Goal: Use online tool/utility: Utilize a website feature to perform a specific function

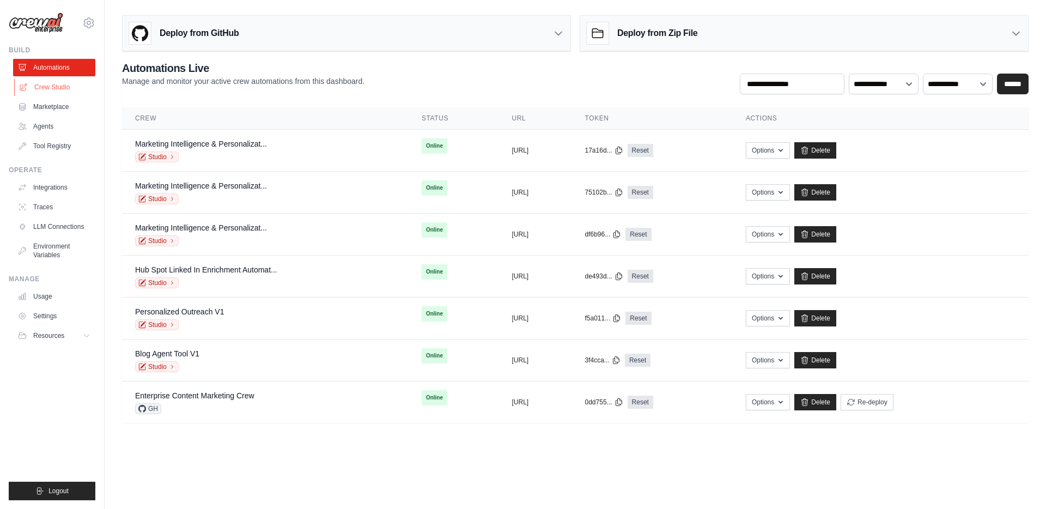
click at [46, 88] on link "Crew Studio" at bounding box center [55, 86] width 82 height 17
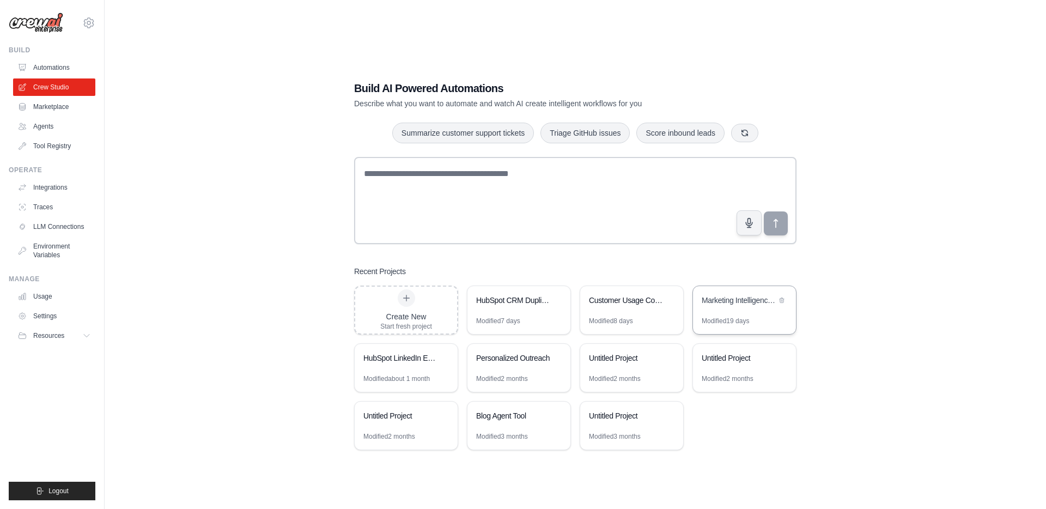
click at [728, 298] on div "Marketing Intelligence & Personalization Workflow" at bounding box center [739, 300] width 75 height 11
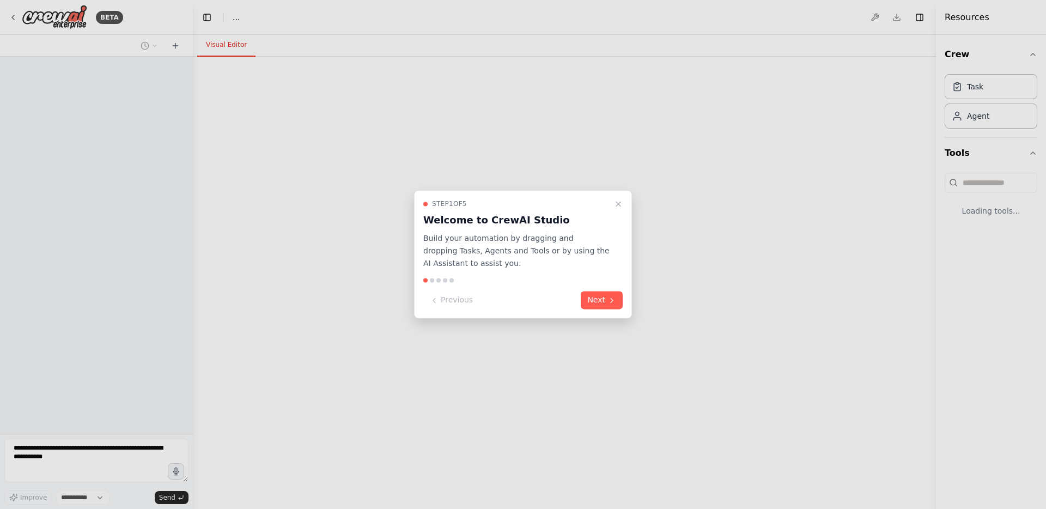
select select "****"
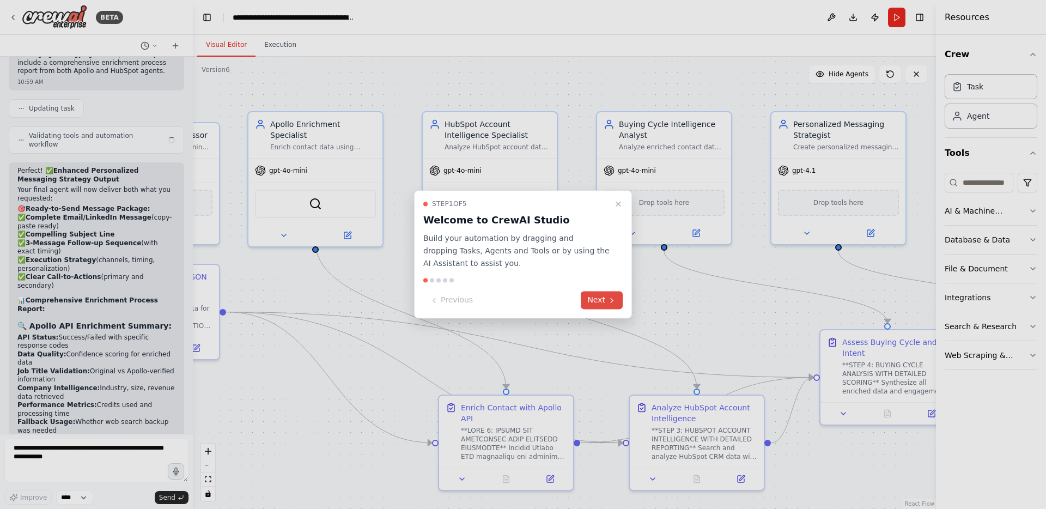
scroll to position [68566, 0]
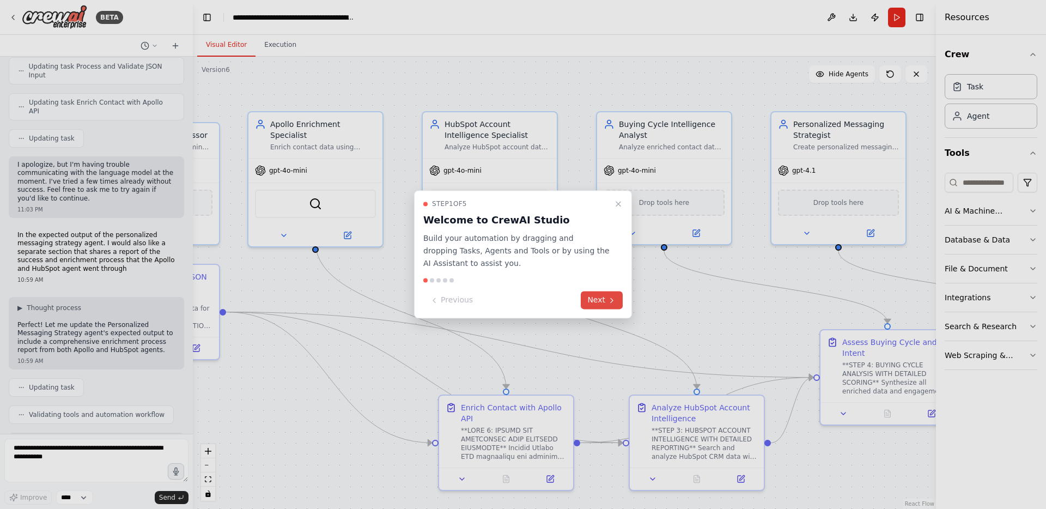
click at [605, 308] on button "Next" at bounding box center [602, 300] width 42 height 18
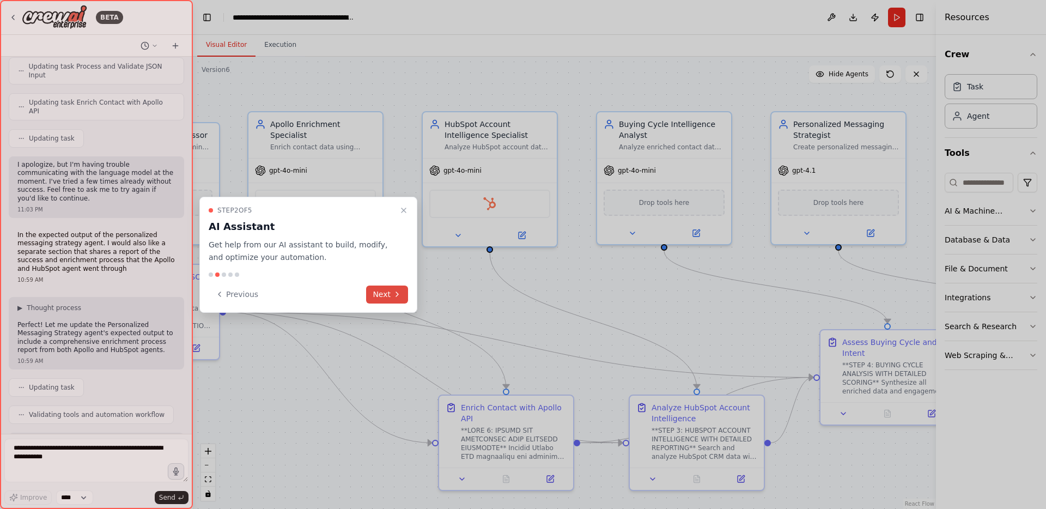
click at [392, 296] on button "Next" at bounding box center [387, 295] width 42 height 18
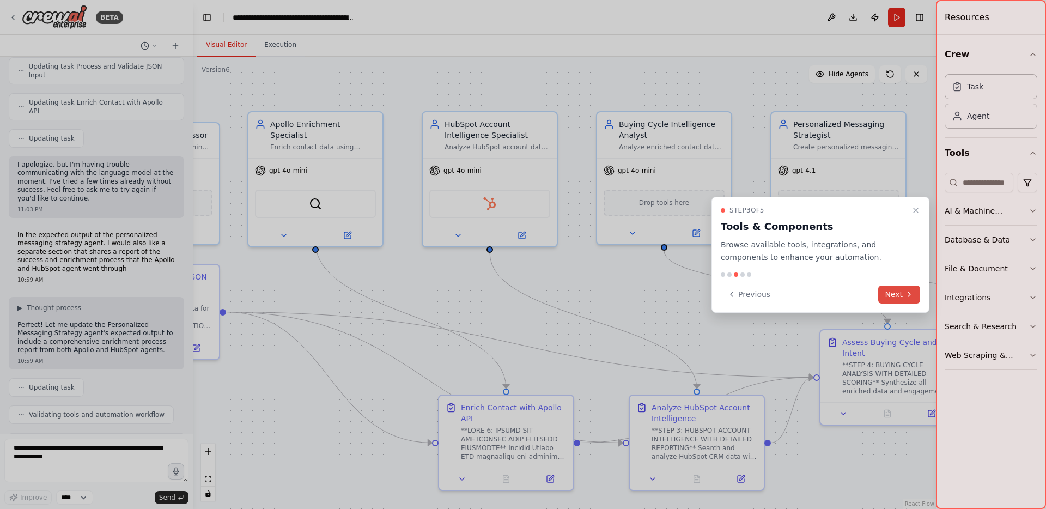
click at [900, 293] on button "Next" at bounding box center [899, 295] width 42 height 18
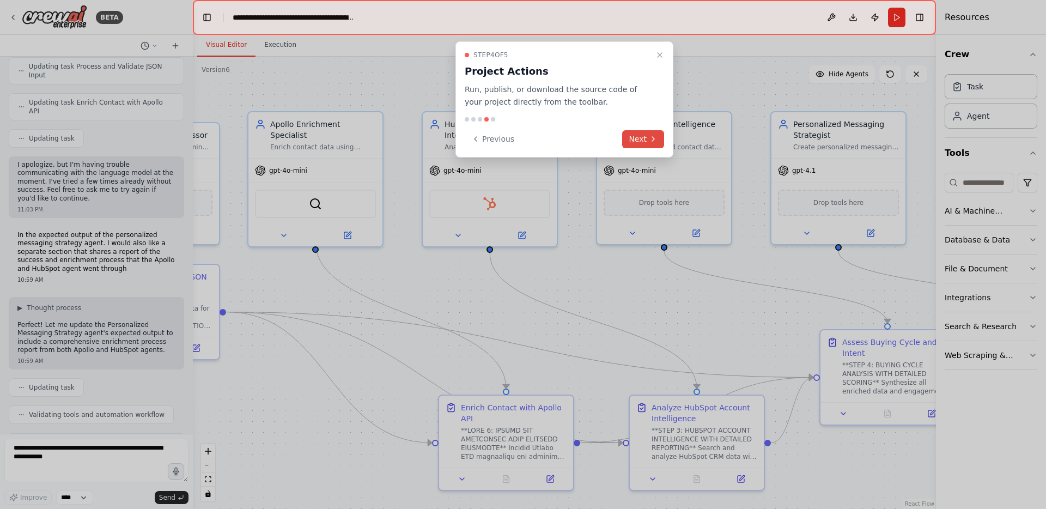
click at [646, 142] on button "Next" at bounding box center [643, 139] width 42 height 18
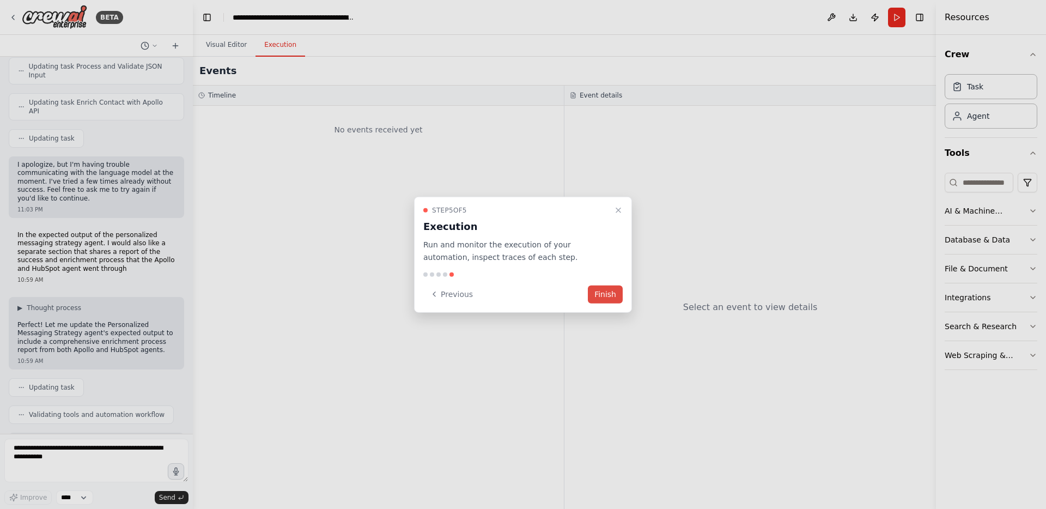
click at [606, 298] on button "Finish" at bounding box center [605, 294] width 35 height 18
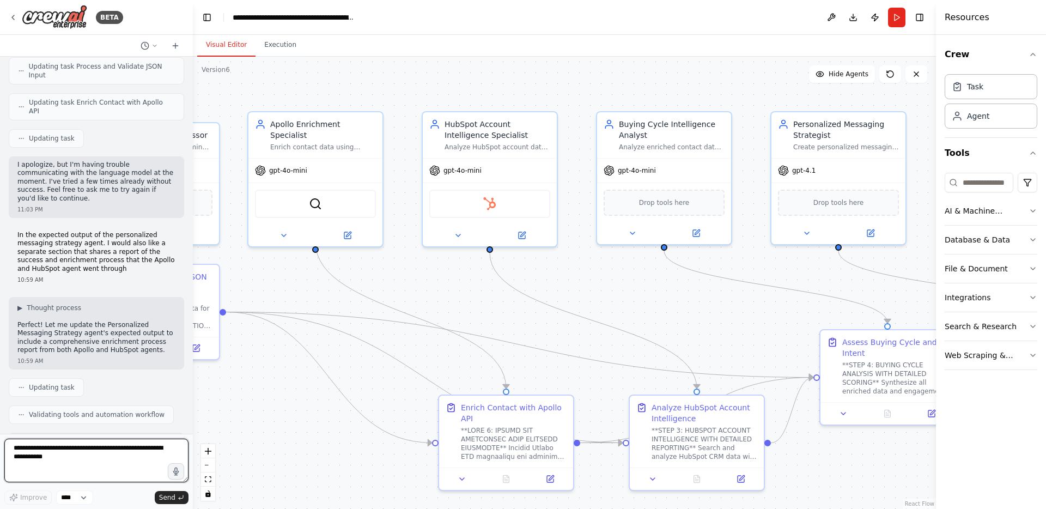
click at [108, 472] on textarea at bounding box center [96, 461] width 184 height 44
paste textarea "**********"
type textarea "**********"
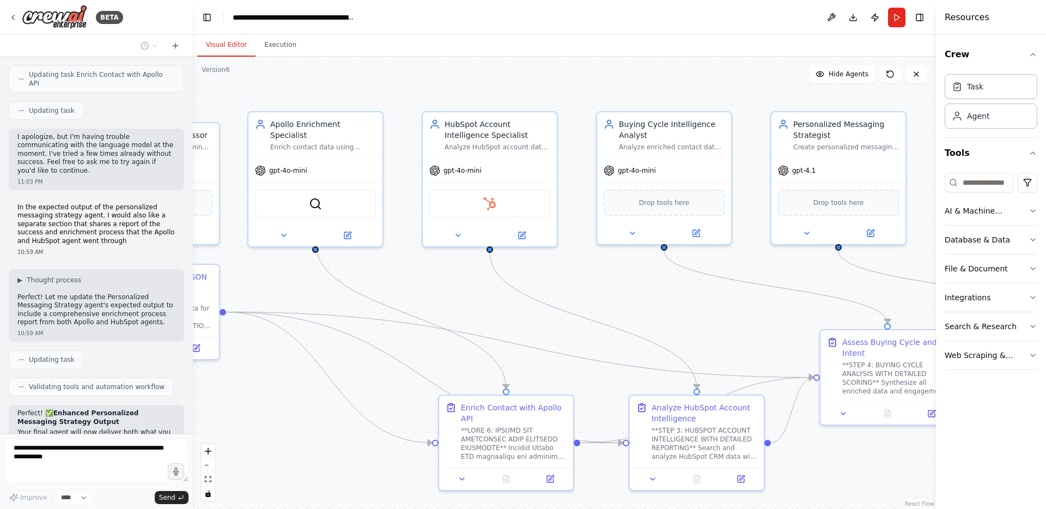
scroll to position [68952, 0]
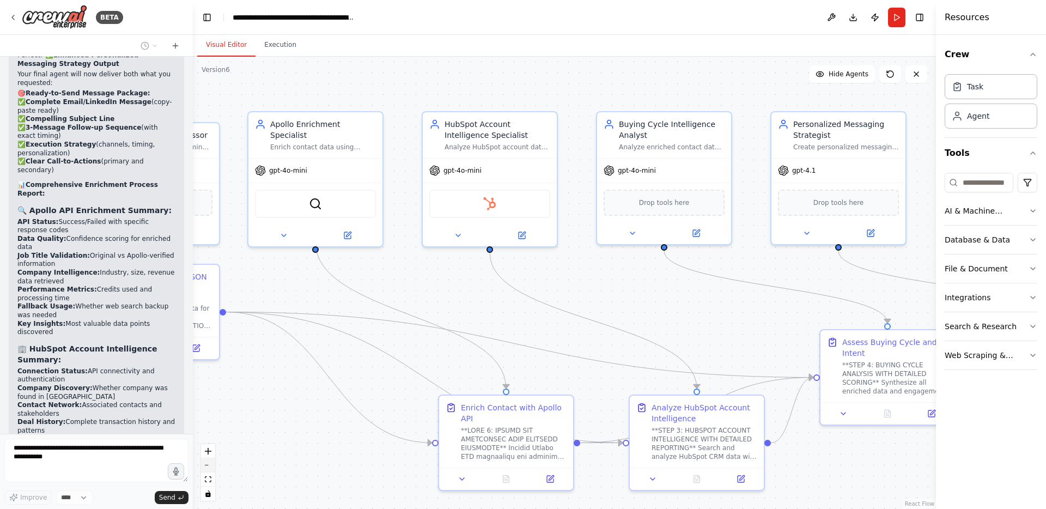
click at [208, 466] on button "zoom out" at bounding box center [208, 465] width 14 height 14
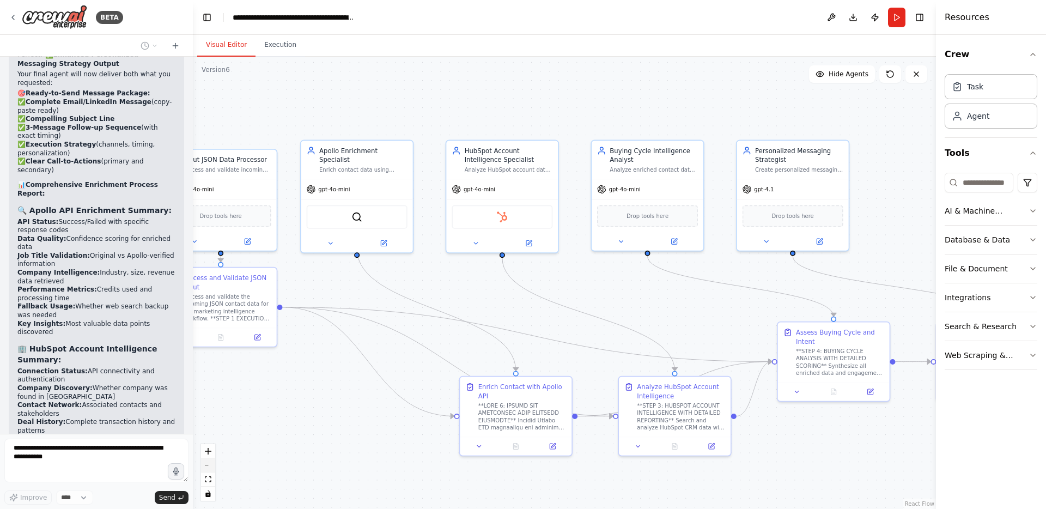
click at [208, 466] on button "zoom out" at bounding box center [208, 465] width 14 height 14
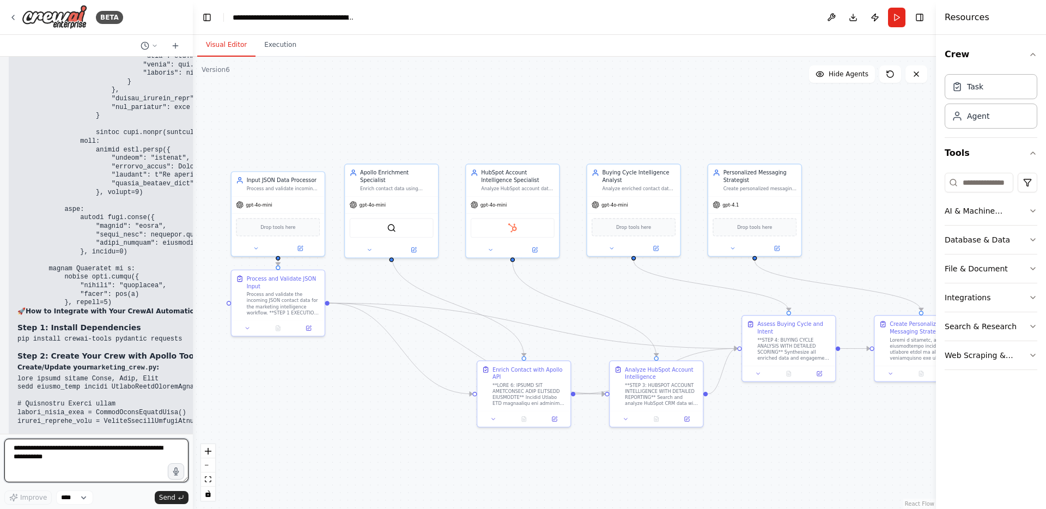
scroll to position [71525, 0]
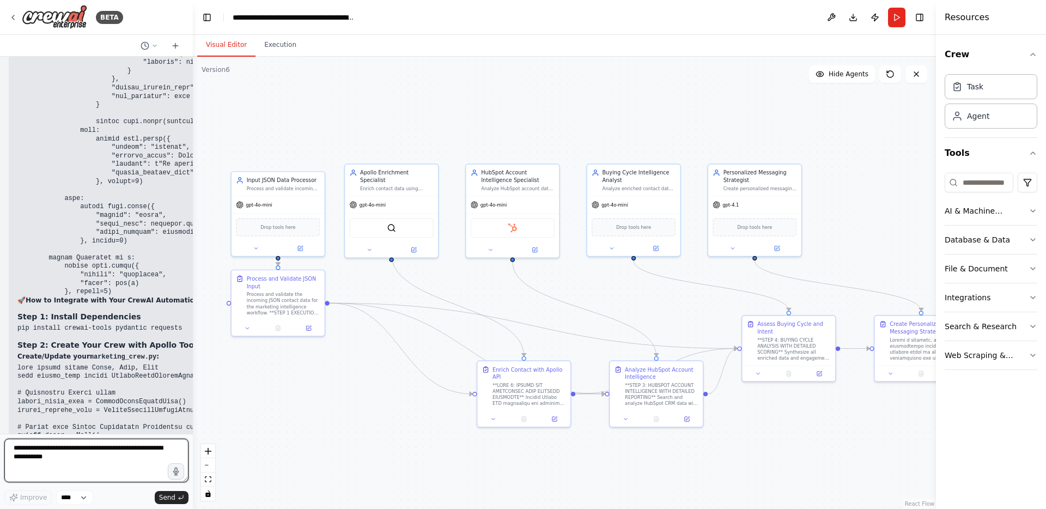
click at [95, 447] on textarea at bounding box center [96, 461] width 184 height 44
type textarea "**********"
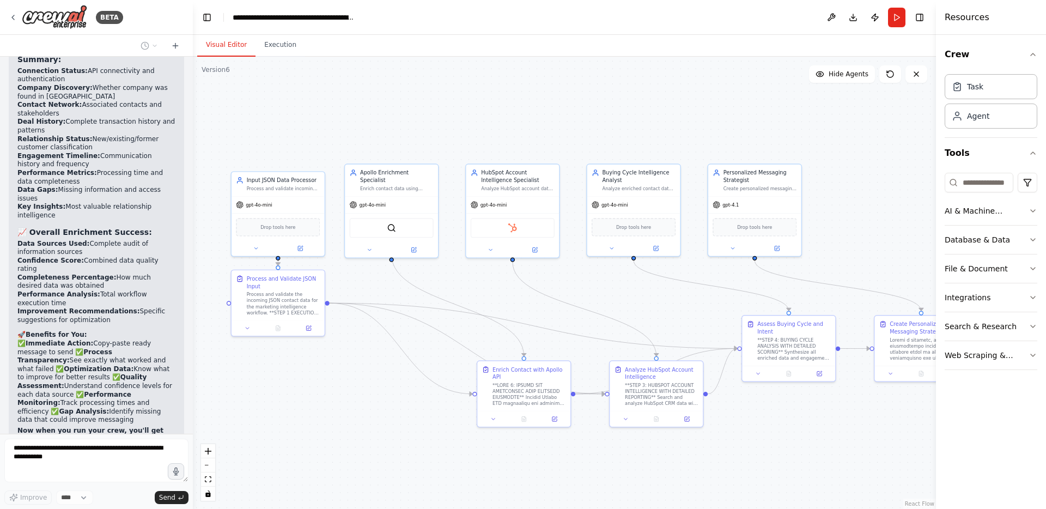
scroll to position [69252, 0]
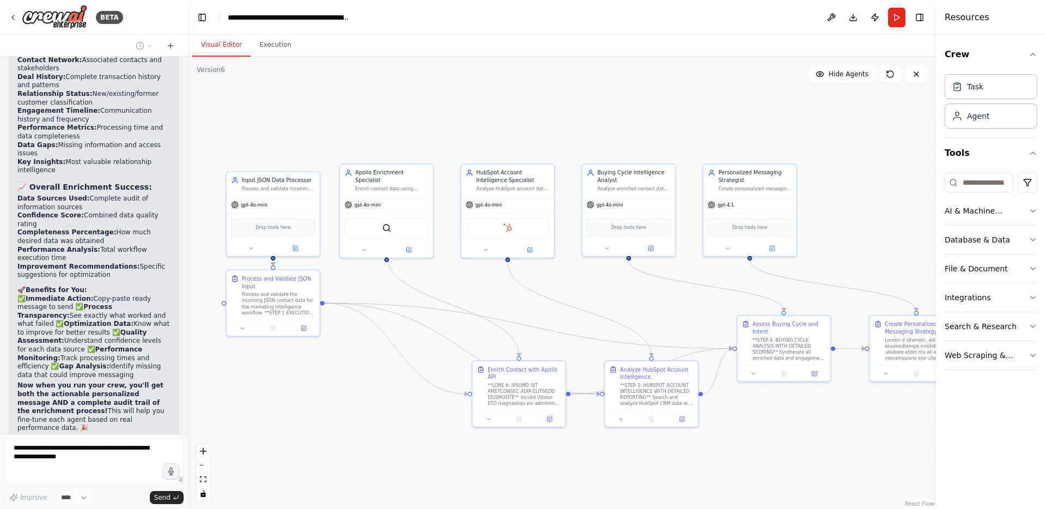
click at [187, 163] on div at bounding box center [186, 254] width 4 height 509
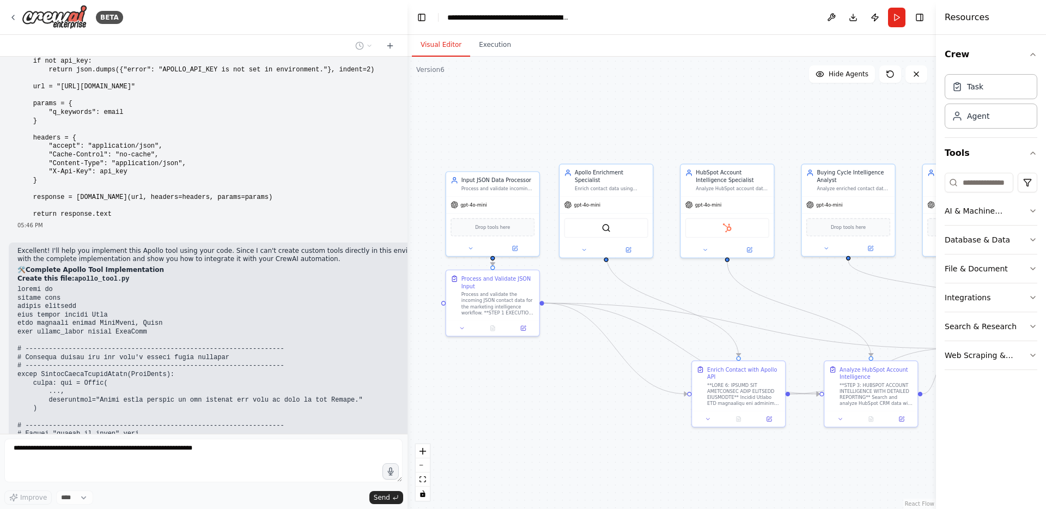
scroll to position [64894, 0]
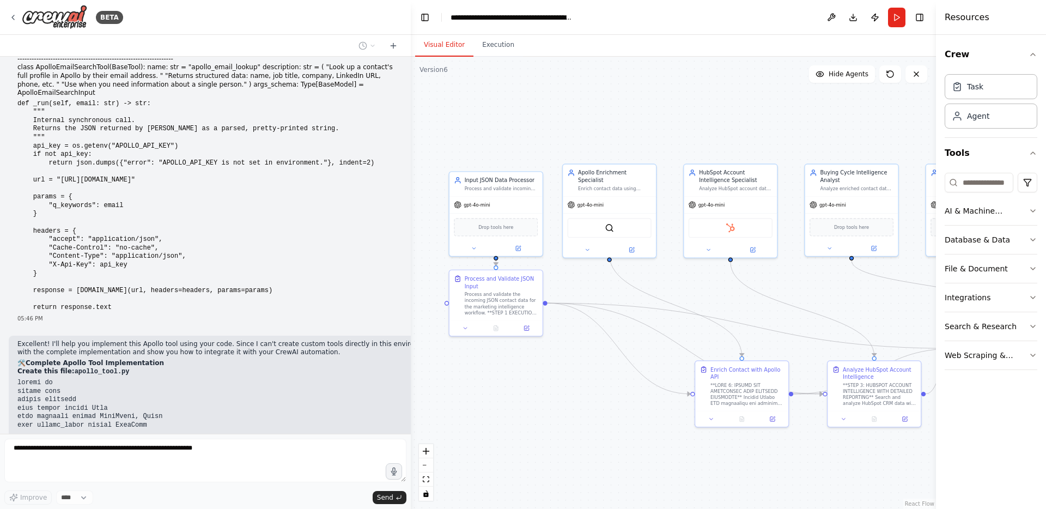
drag, startPoint x: 186, startPoint y: 163, endPoint x: 411, endPoint y: 216, distance: 230.7
click at [411, 216] on div "BETA I want to build a marketing workflow automation flow with agents that will…" at bounding box center [523, 254] width 1046 height 509
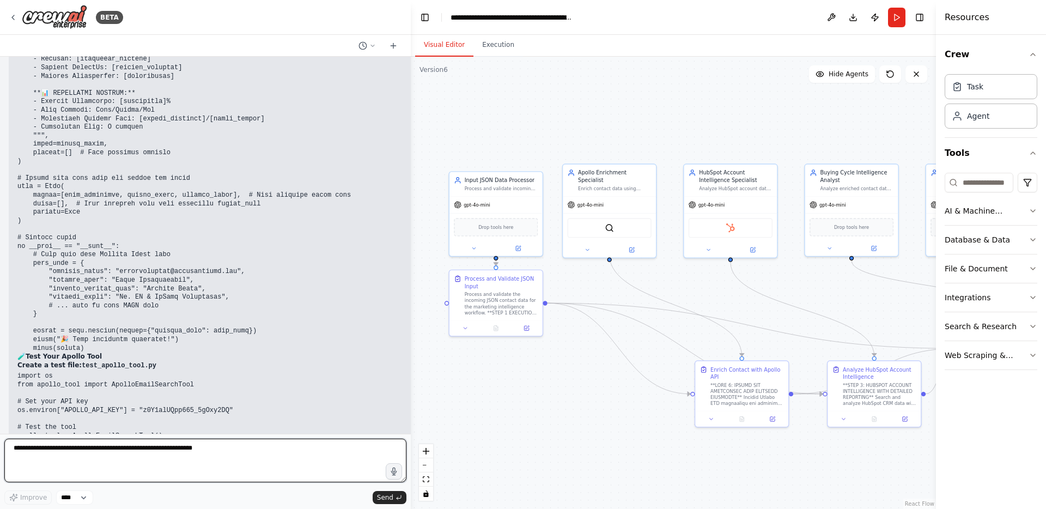
scroll to position [70372, 0]
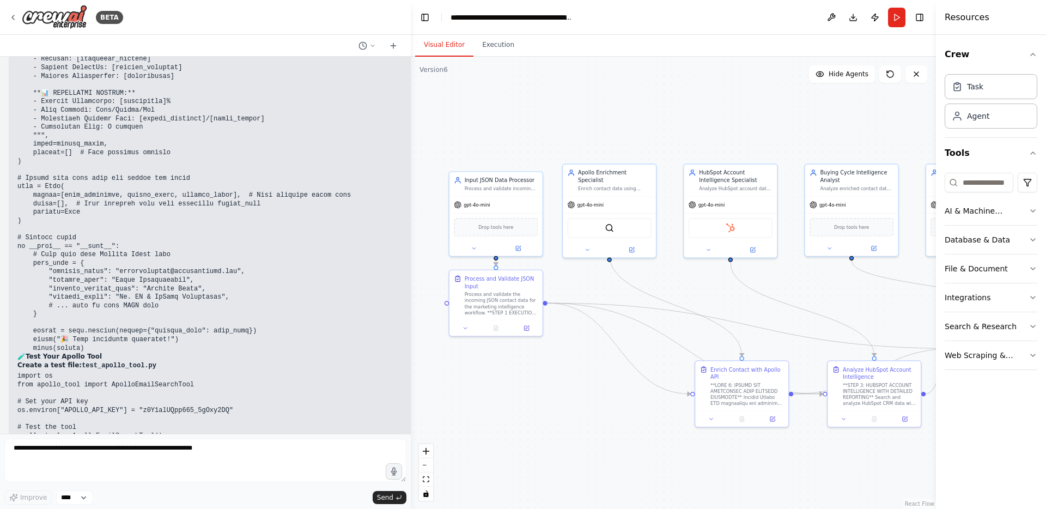
click at [247, 372] on pre "import os from apollo_tool import ApolloEmailSearchTool # Set your API key os.e…" at bounding box center [239, 435] width 444 height 127
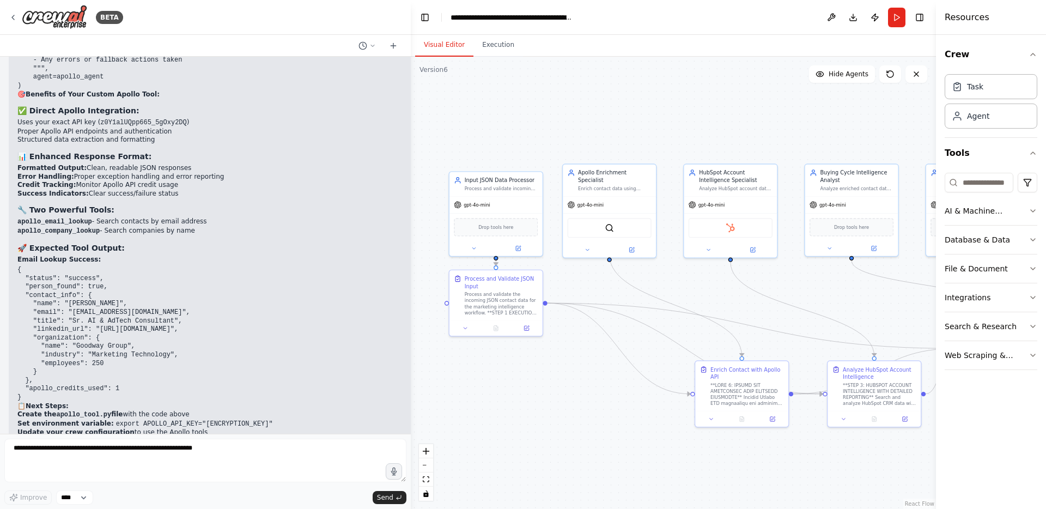
scroll to position [67339, 0]
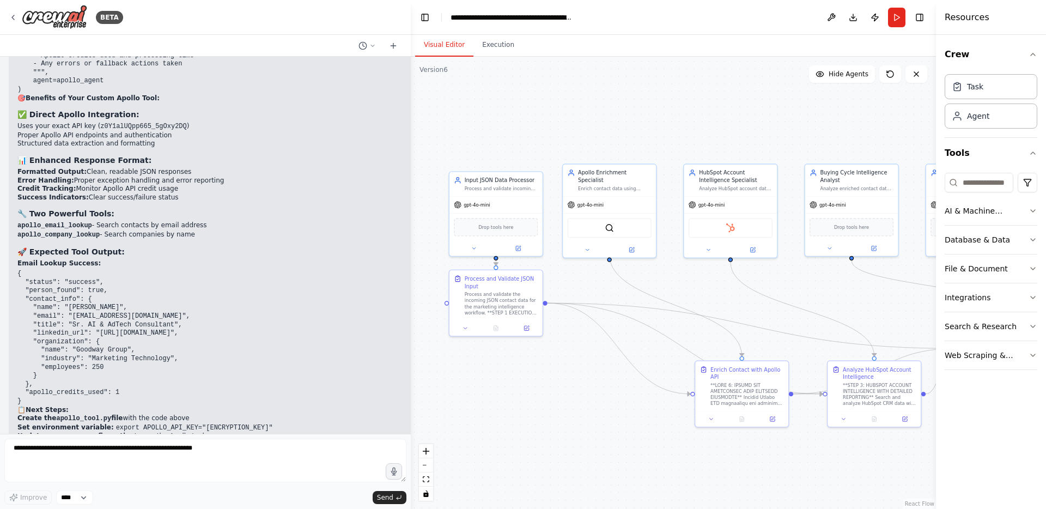
drag, startPoint x: 214, startPoint y: 319, endPoint x: 53, endPoint y: 300, distance: 161.3
copy p "I cannot directly create custom tools in your CrewAI environment through this i…"
